Goal: Check status

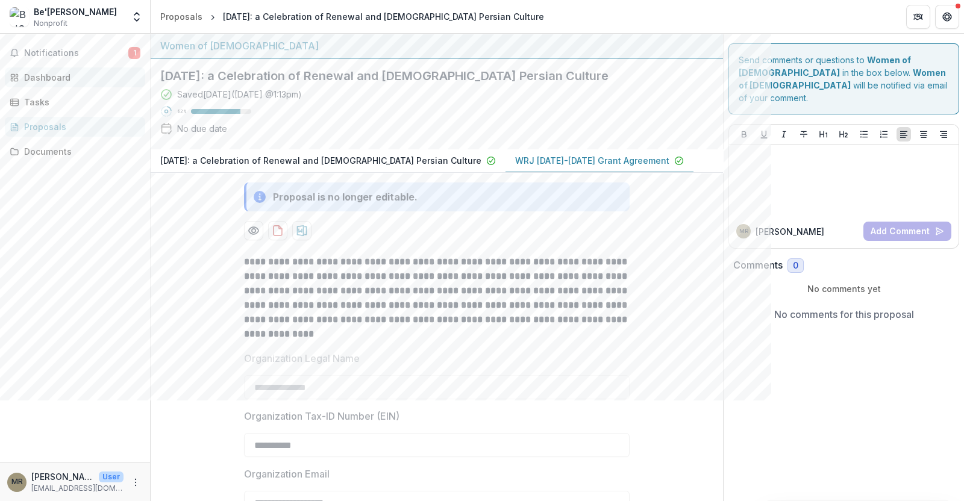
click at [107, 72] on div "Dashboard" at bounding box center [79, 77] width 111 height 13
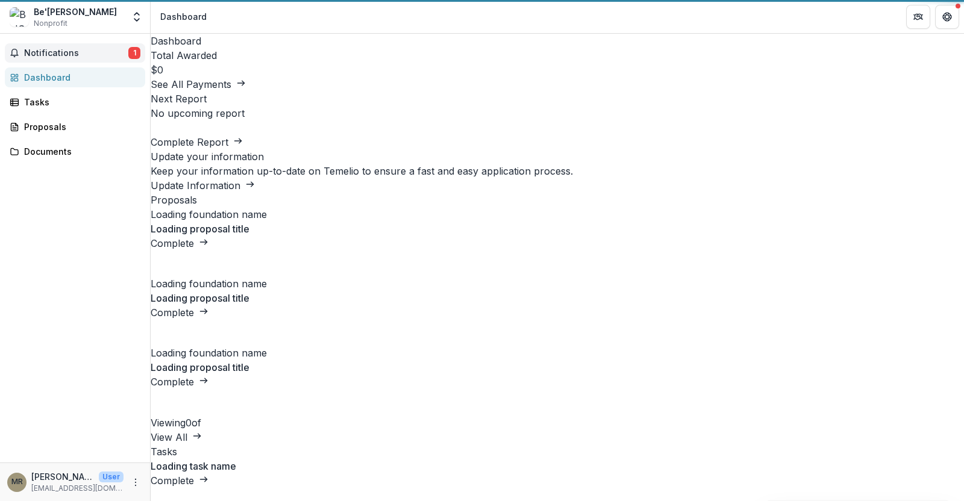
click at [78, 51] on span "Notifications" at bounding box center [76, 53] width 104 height 10
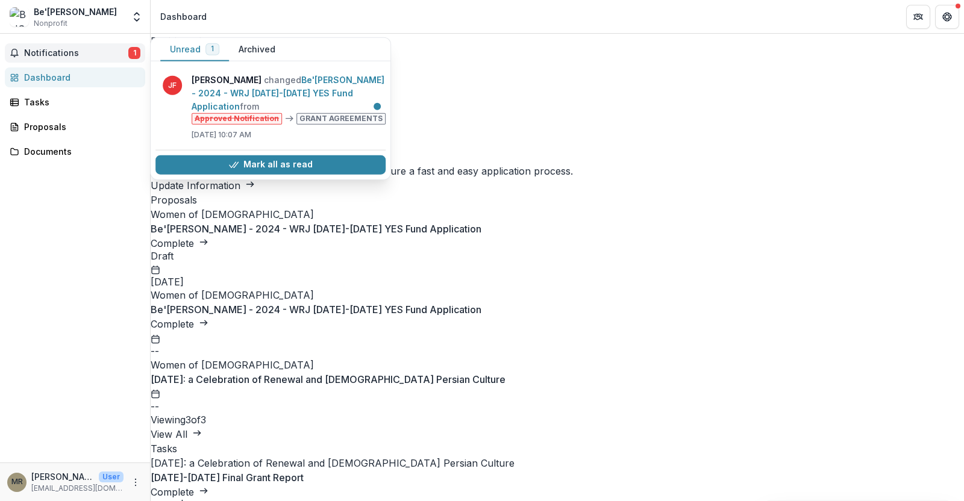
click at [60, 52] on span "Notifications" at bounding box center [76, 53] width 104 height 10
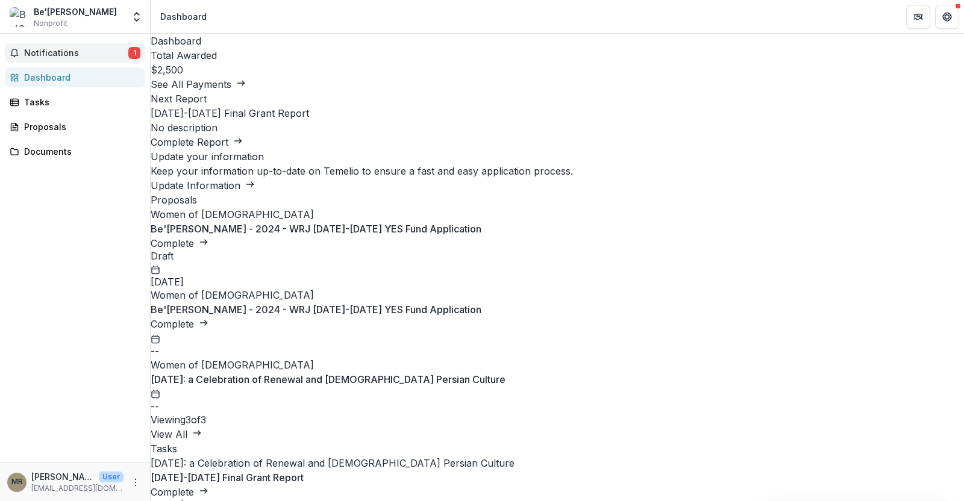
click at [55, 54] on span "Notifications" at bounding box center [76, 53] width 104 height 10
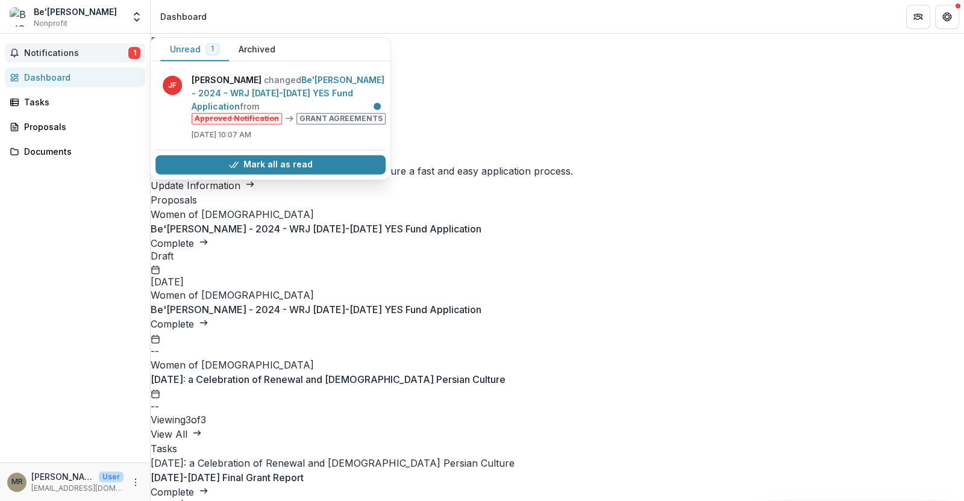
click at [64, 48] on span "Notifications" at bounding box center [76, 53] width 104 height 10
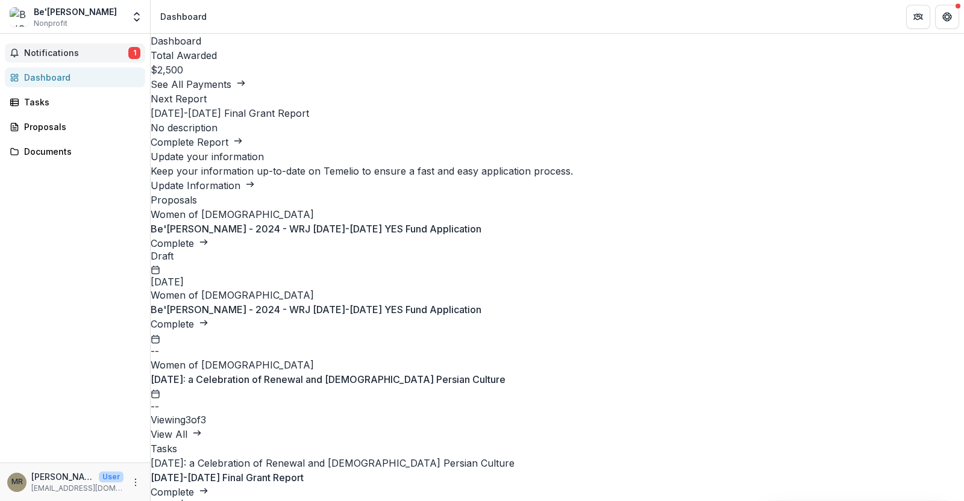
click at [57, 48] on span "Notifications" at bounding box center [76, 53] width 104 height 10
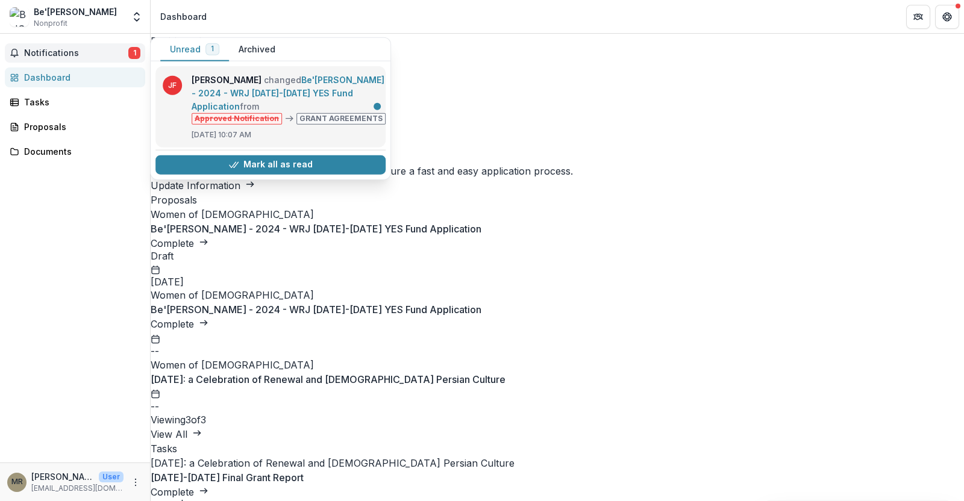
click at [274, 87] on link "Be'[PERSON_NAME] - 2024 - WRJ [DATE]-[DATE] YES Fund Application" at bounding box center [288, 93] width 193 height 37
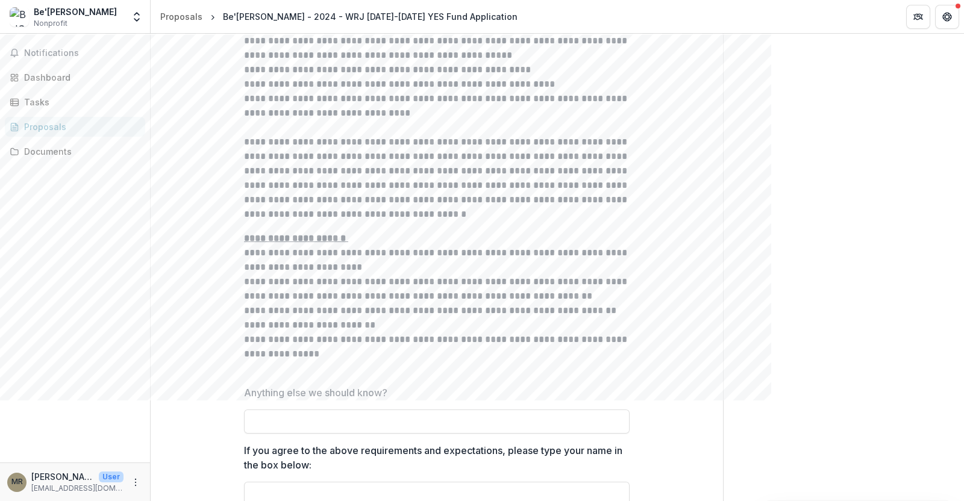
scroll to position [2054, 0]
